Goal: Navigation & Orientation: Find specific page/section

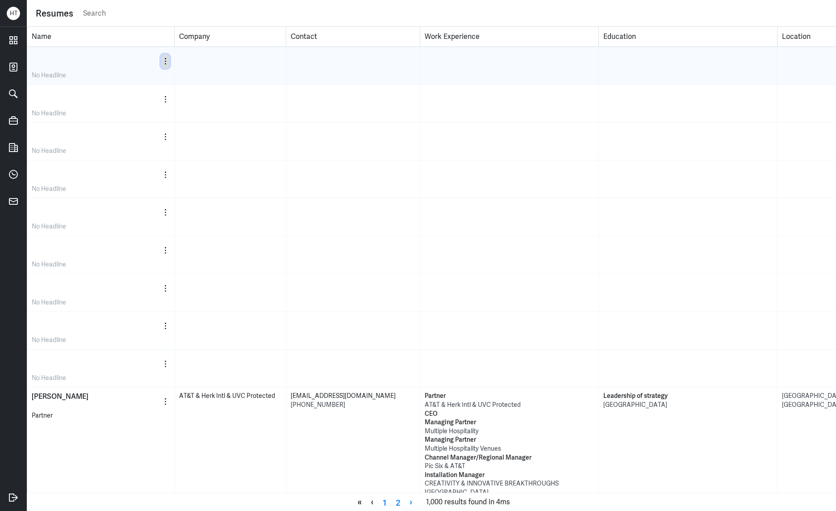
click at [168, 63] on button "button" at bounding box center [165, 61] width 9 height 14
click at [148, 81] on div "View Resume" at bounding box center [128, 85] width 83 height 15
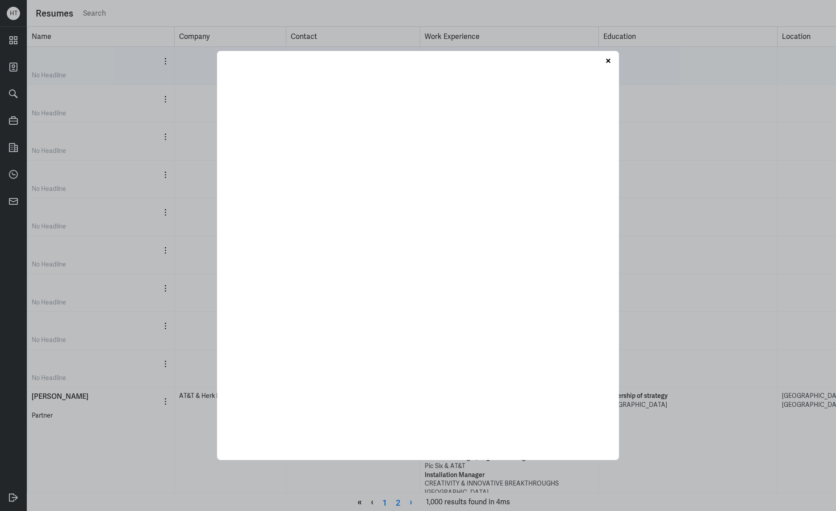
click at [46, 8] on div at bounding box center [418, 255] width 836 height 511
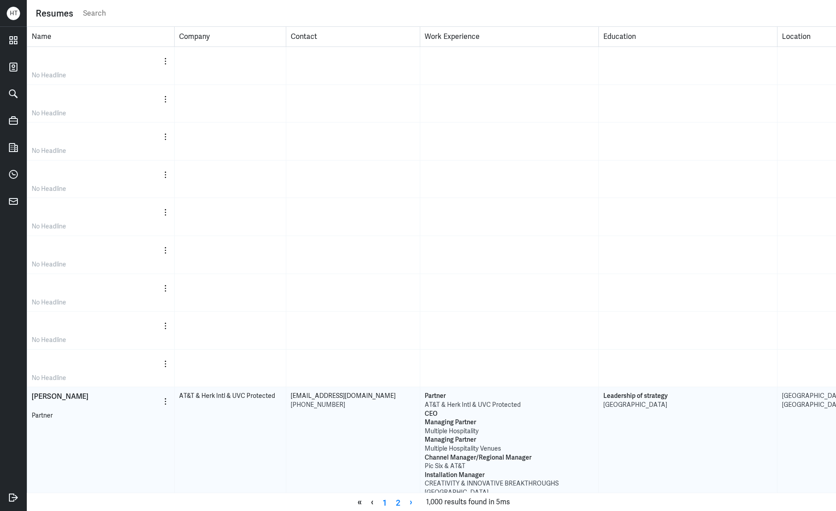
click at [298, 396] on span "edwardherskowitz@gmail.com" at bounding box center [343, 395] width 105 height 8
click at [46, 394] on span "ED HERSKOWITZ" at bounding box center [60, 395] width 57 height 9
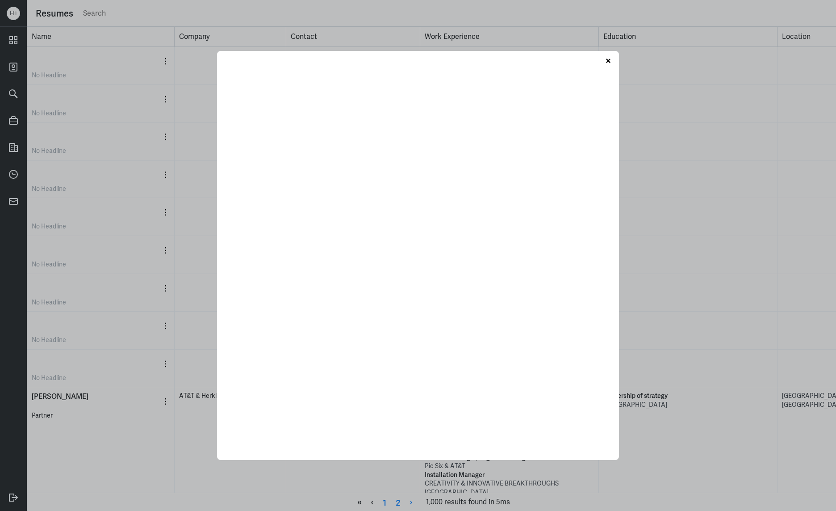
click at [169, 75] on div at bounding box center [418, 255] width 836 height 511
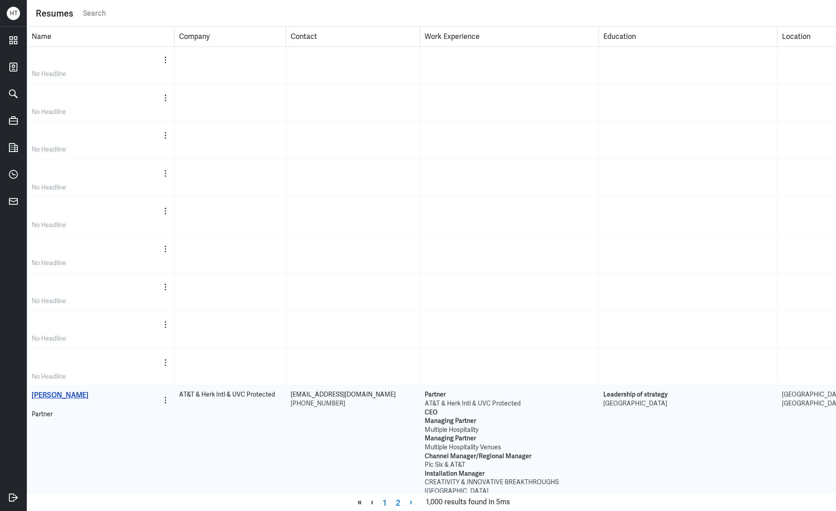
click at [77, 393] on span "ED HERSKOWITZ" at bounding box center [60, 394] width 57 height 9
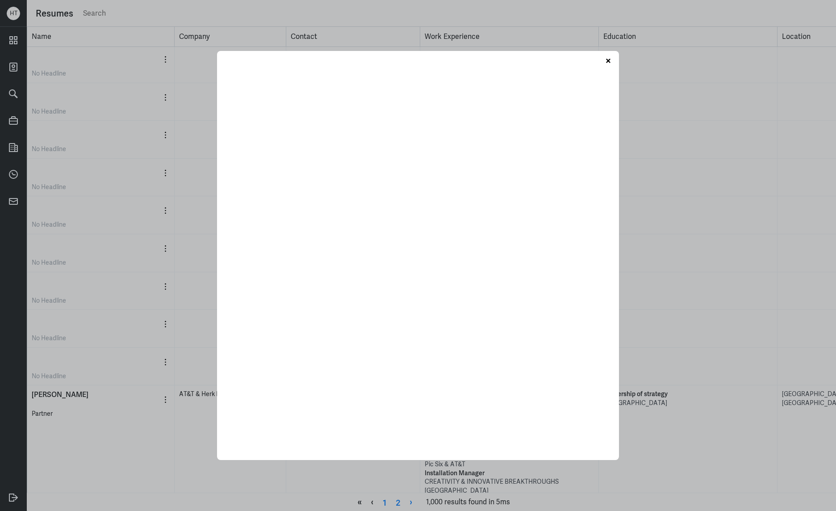
click at [171, 155] on div at bounding box center [418, 255] width 836 height 511
